Goal: Navigation & Orientation: Go to known website

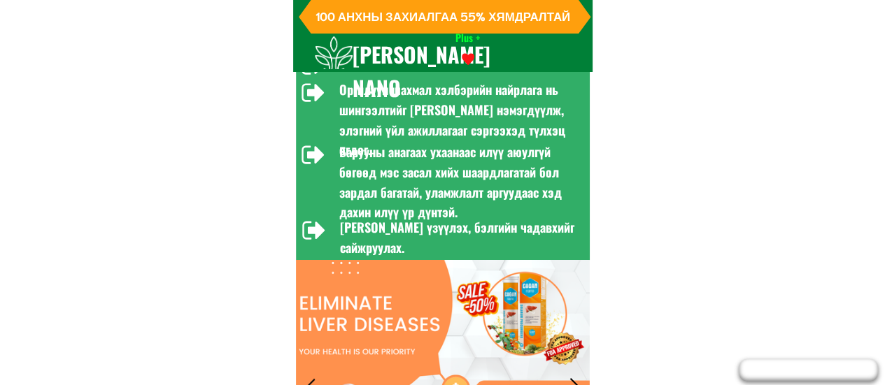
scroll to position [659, 0]
